Goal: Task Accomplishment & Management: Use online tool/utility

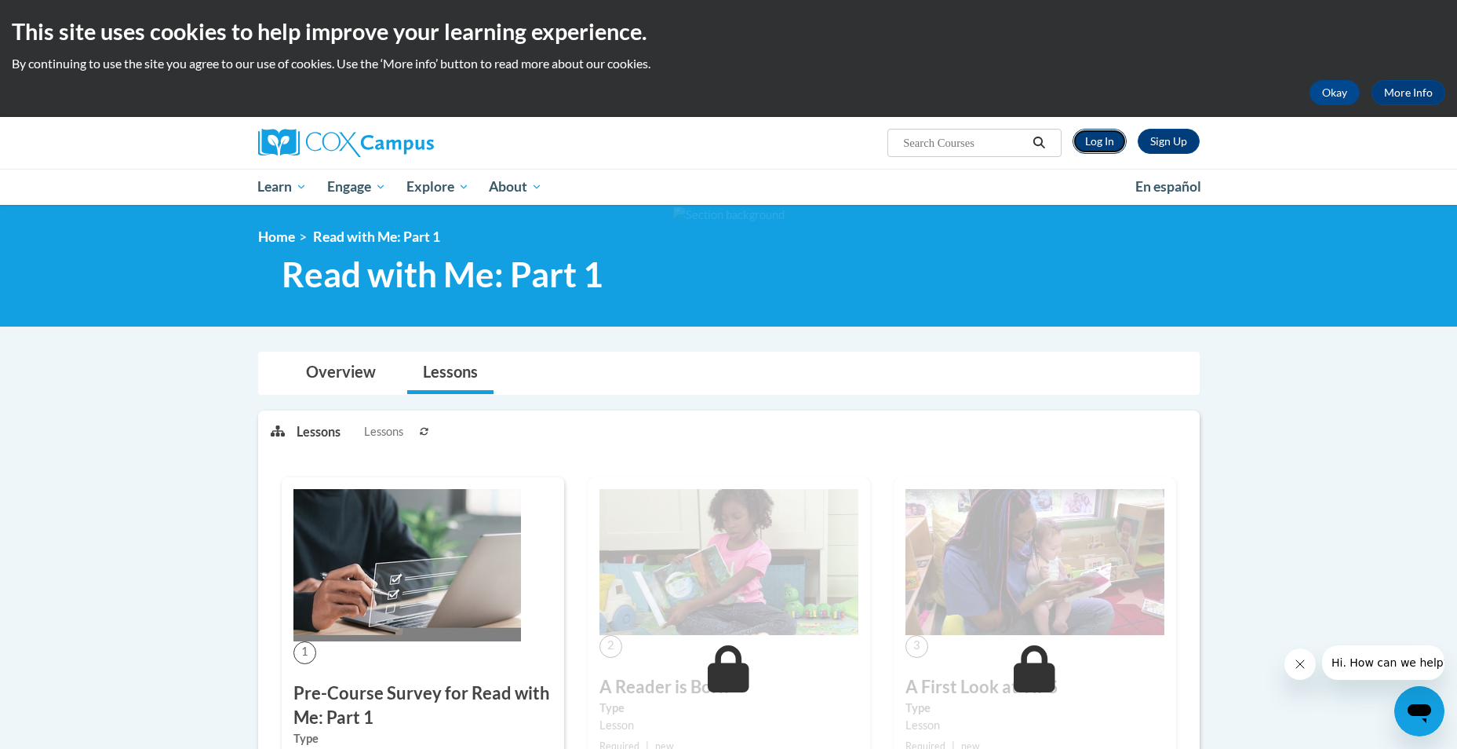
click at [1109, 140] on link "Log In" at bounding box center [1100, 141] width 54 height 25
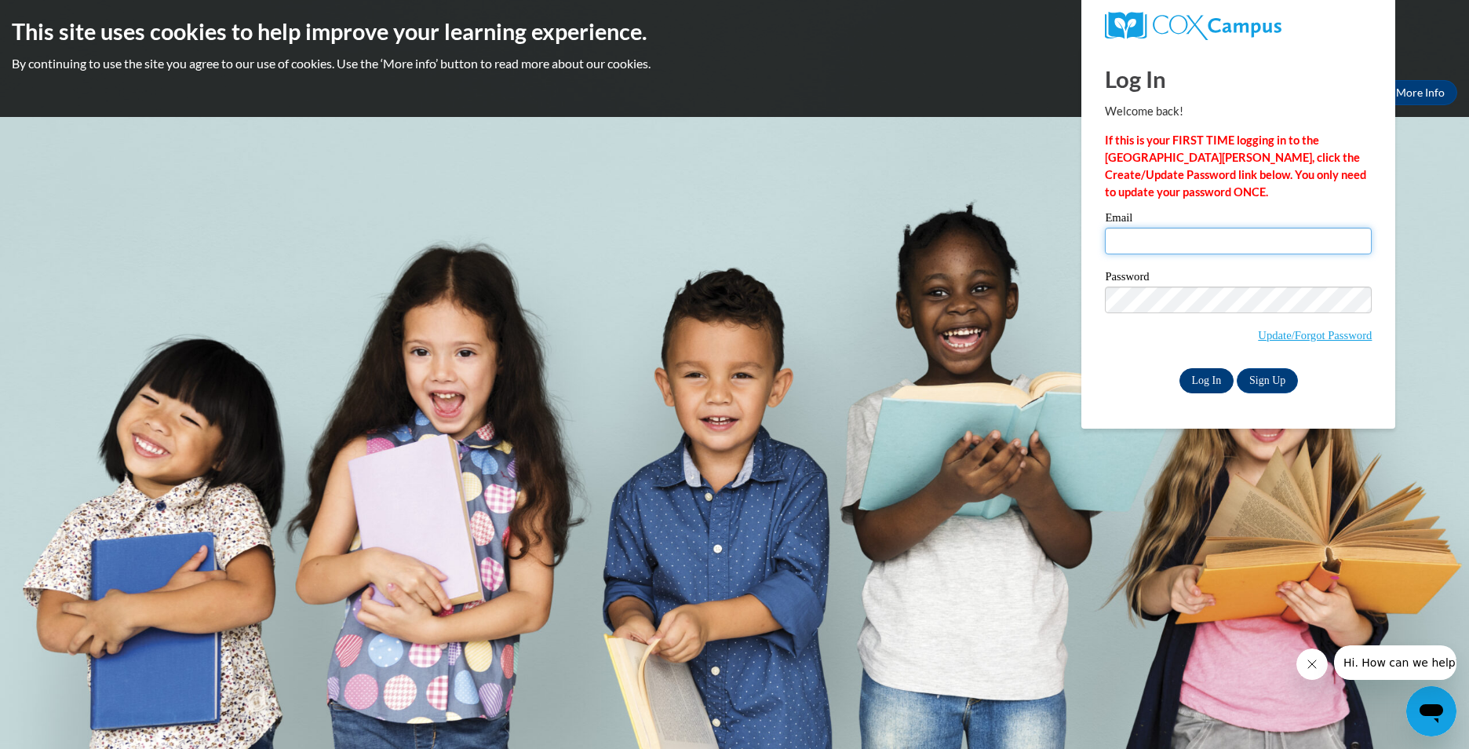
type input "mthompkins@rockdale.k12.ga.us"
click at [1206, 382] on input "Log In" at bounding box center [1206, 380] width 55 height 25
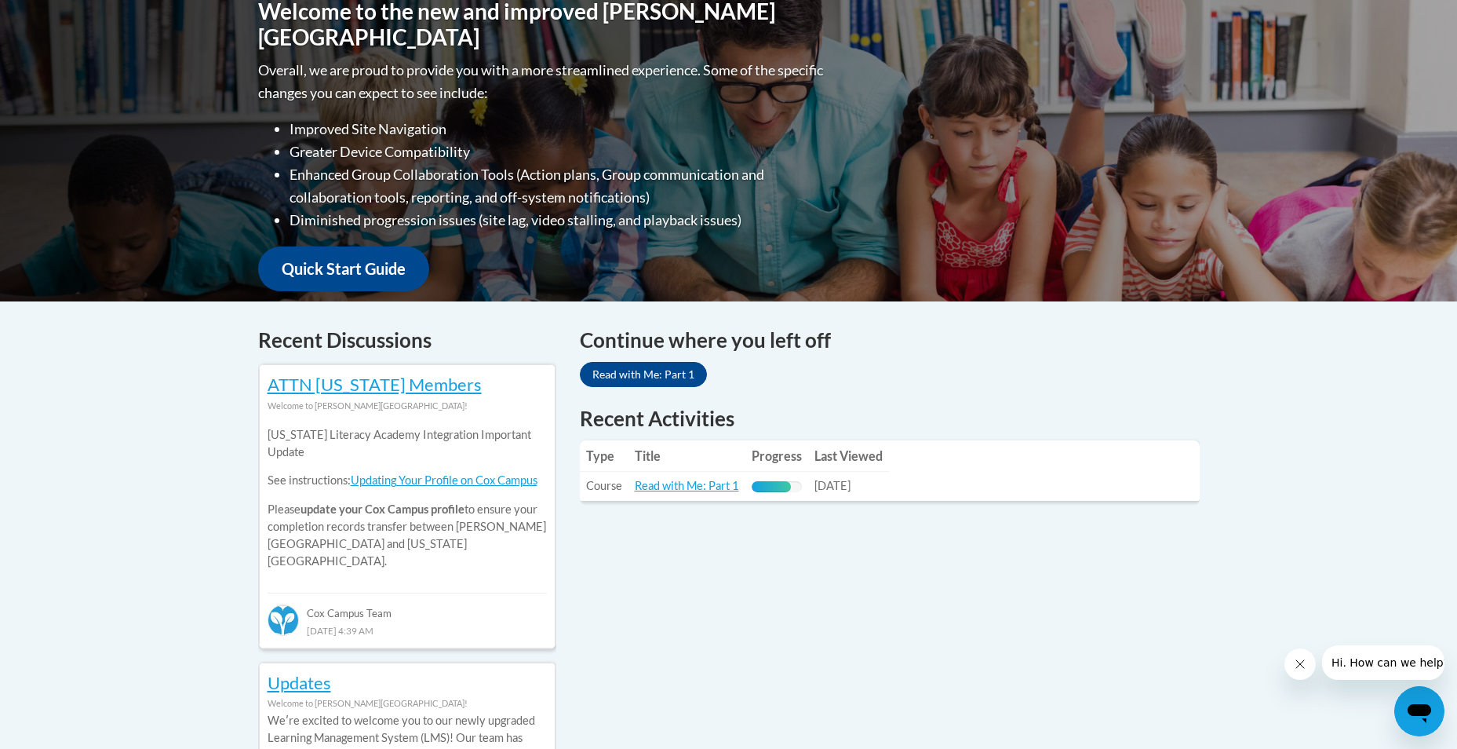
scroll to position [377, 0]
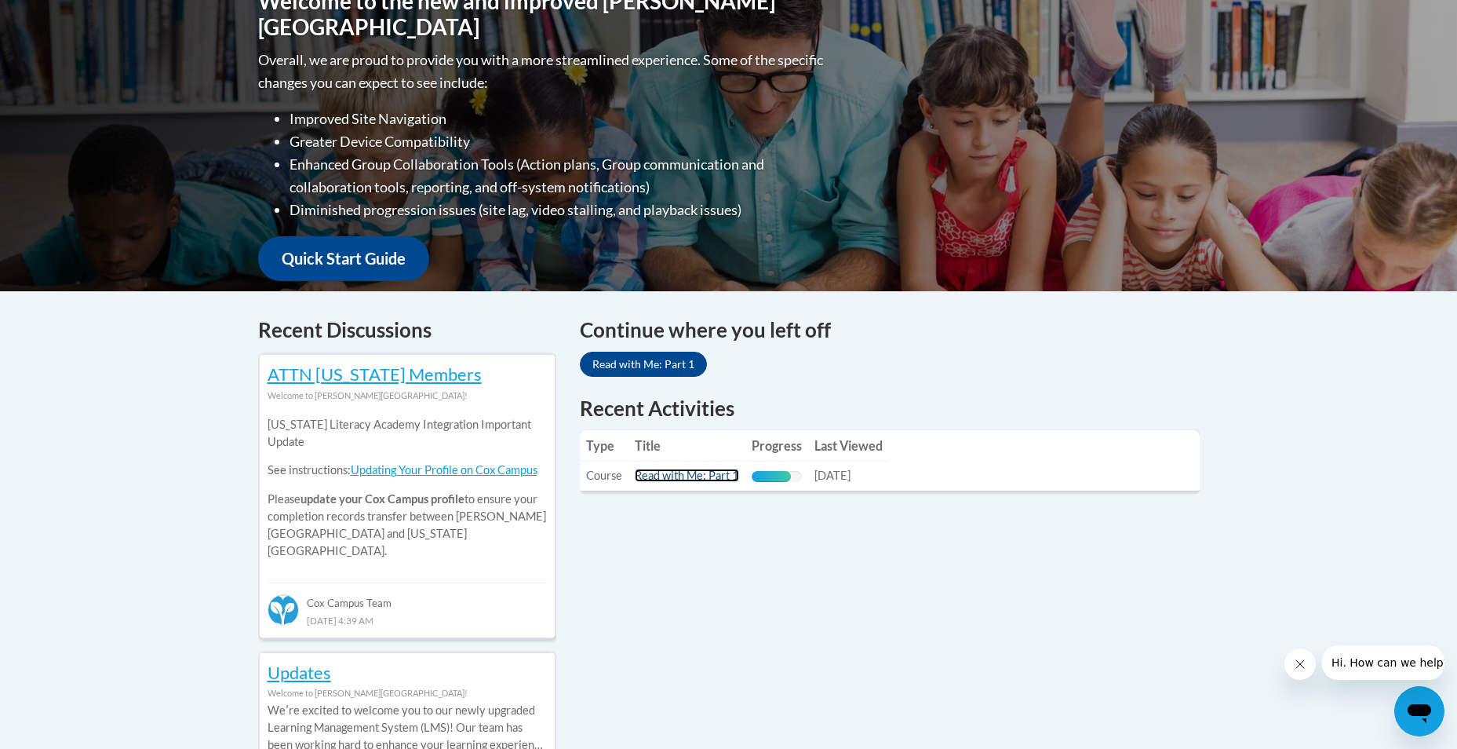
click at [678, 476] on link "Read with Me: Part 1" at bounding box center [687, 474] width 104 height 13
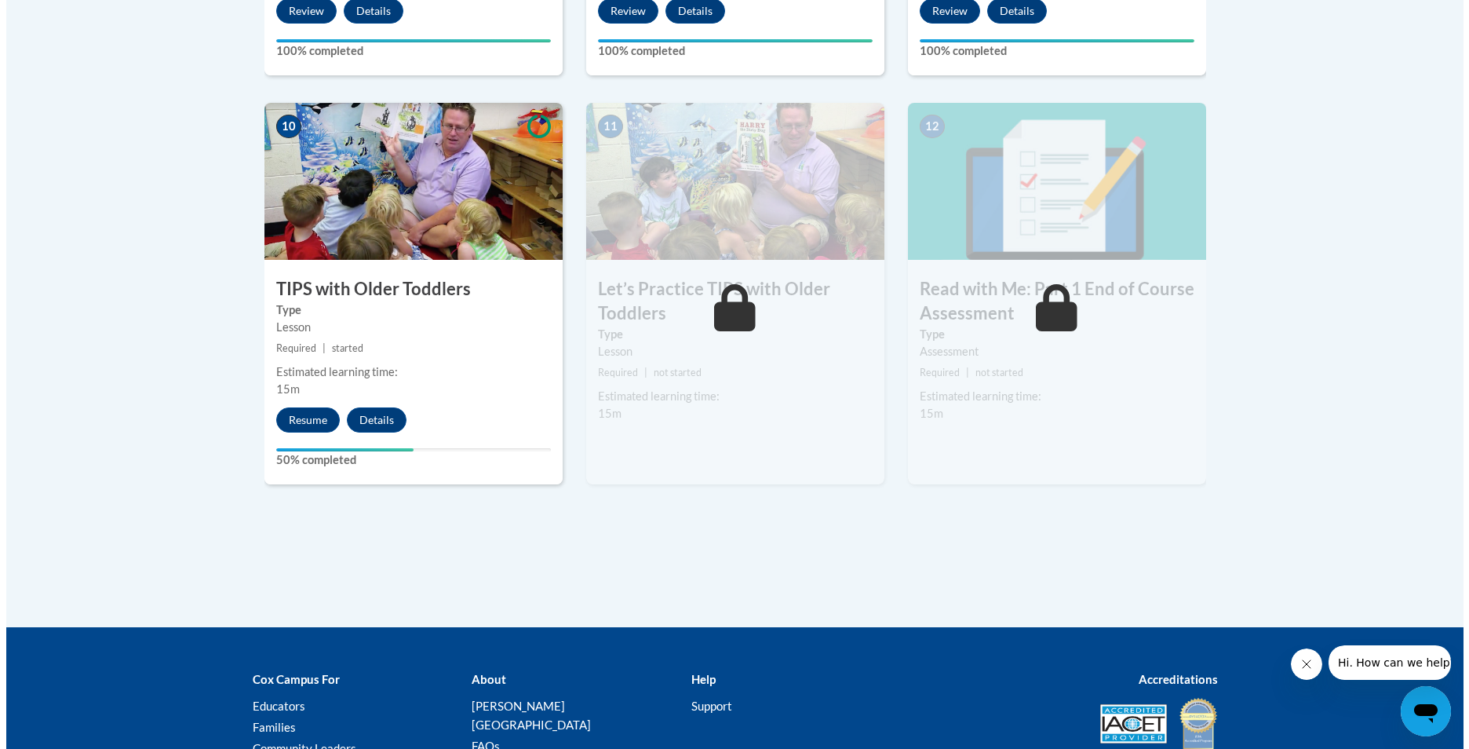
scroll to position [1706, 0]
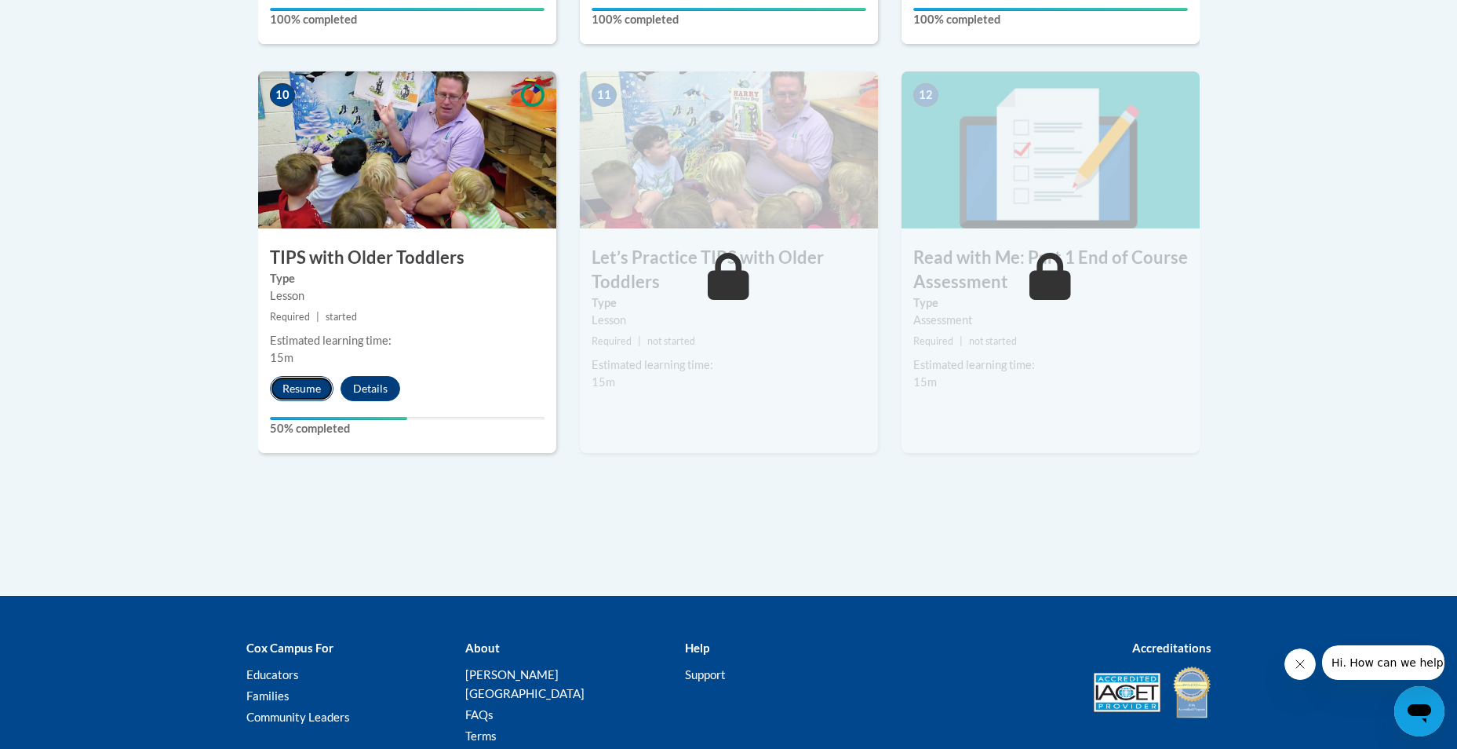
click at [305, 387] on button "Resume" at bounding box center [302, 388] width 64 height 25
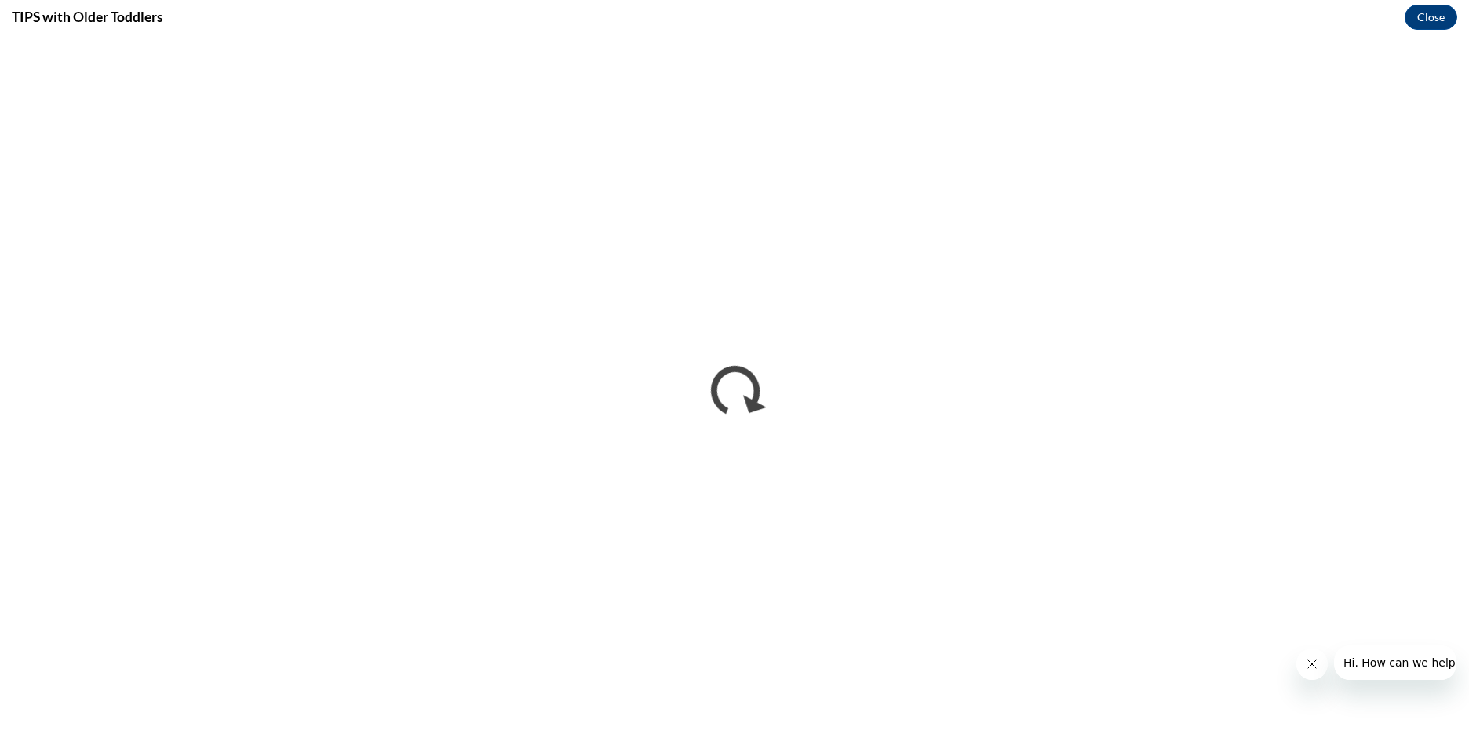
scroll to position [0, 0]
